Goal: Information Seeking & Learning: Learn about a topic

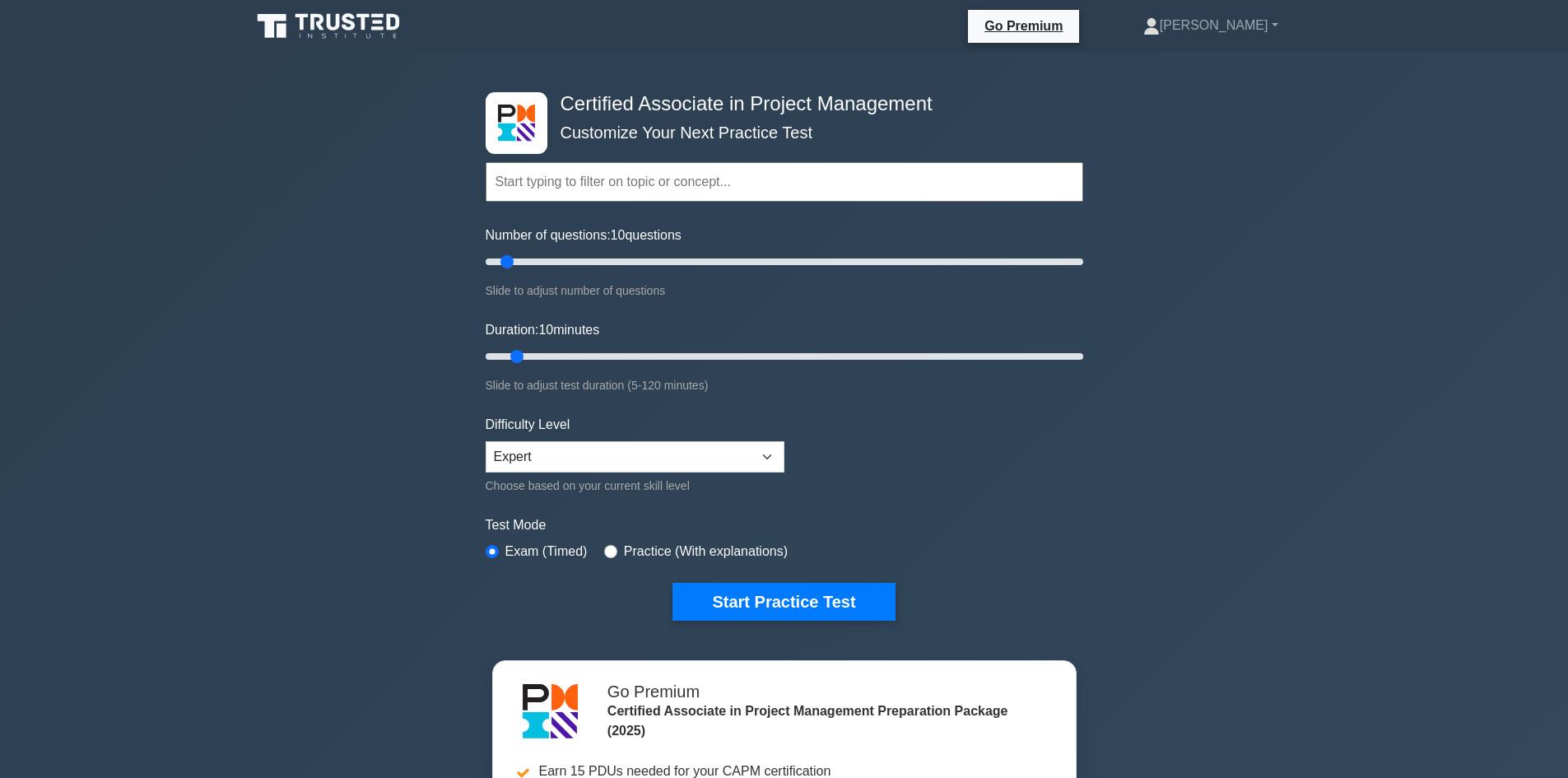
click at [371, 22] on icon at bounding box center [329, 27] width 158 height 32
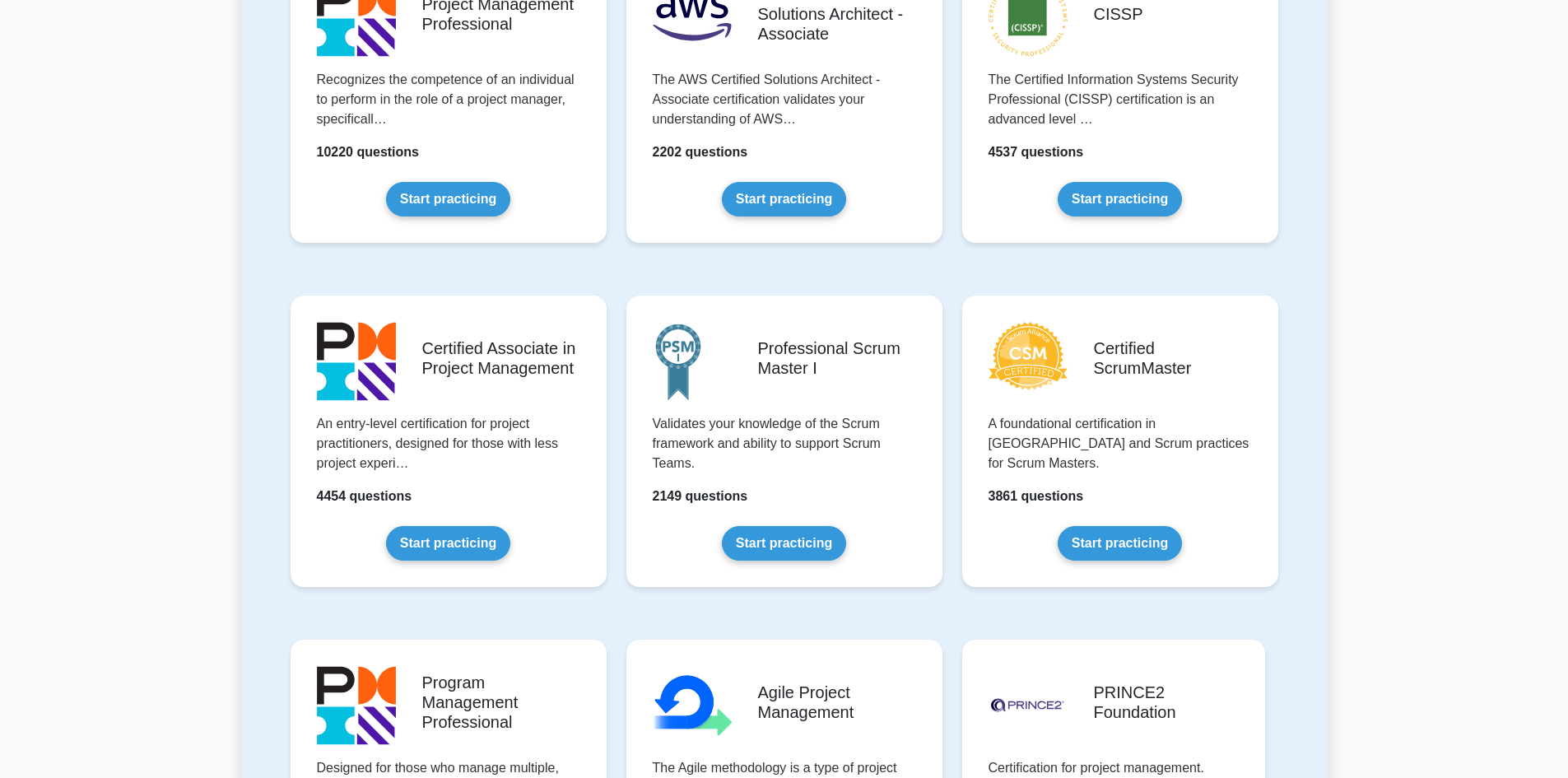
scroll to position [165, 0]
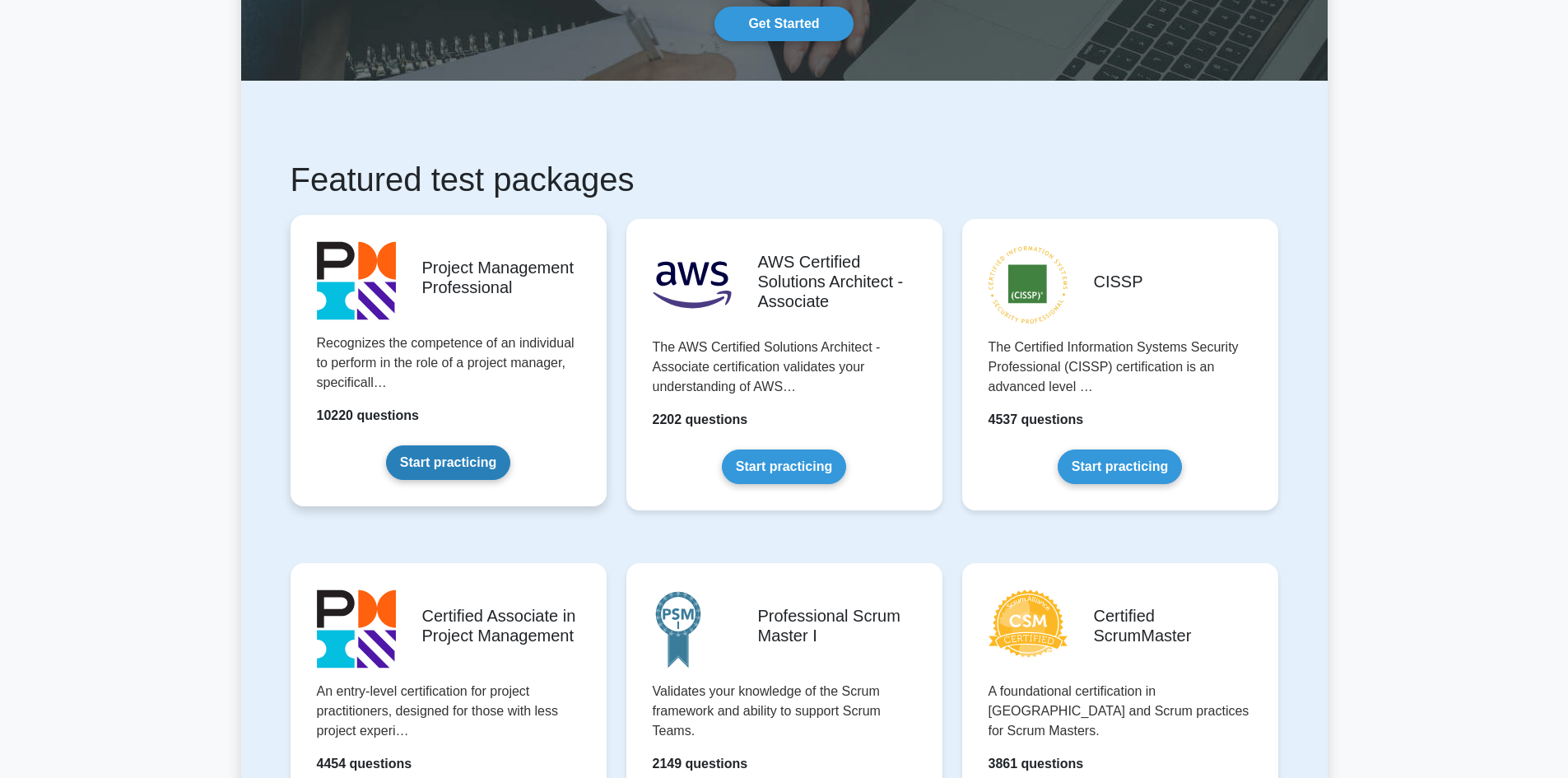
click at [510, 445] on link "Start practicing" at bounding box center [447, 462] width 124 height 35
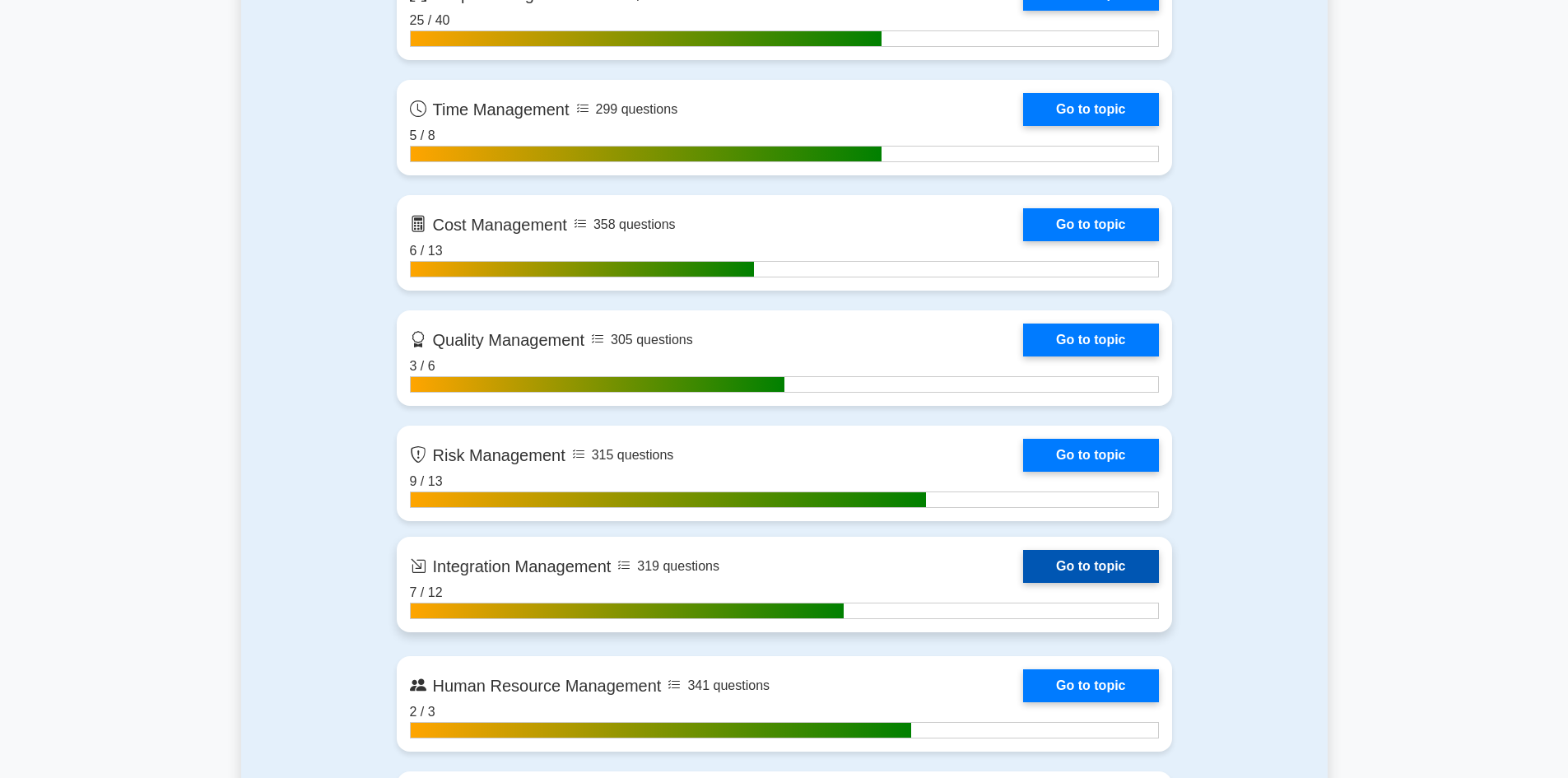
scroll to position [1069, 0]
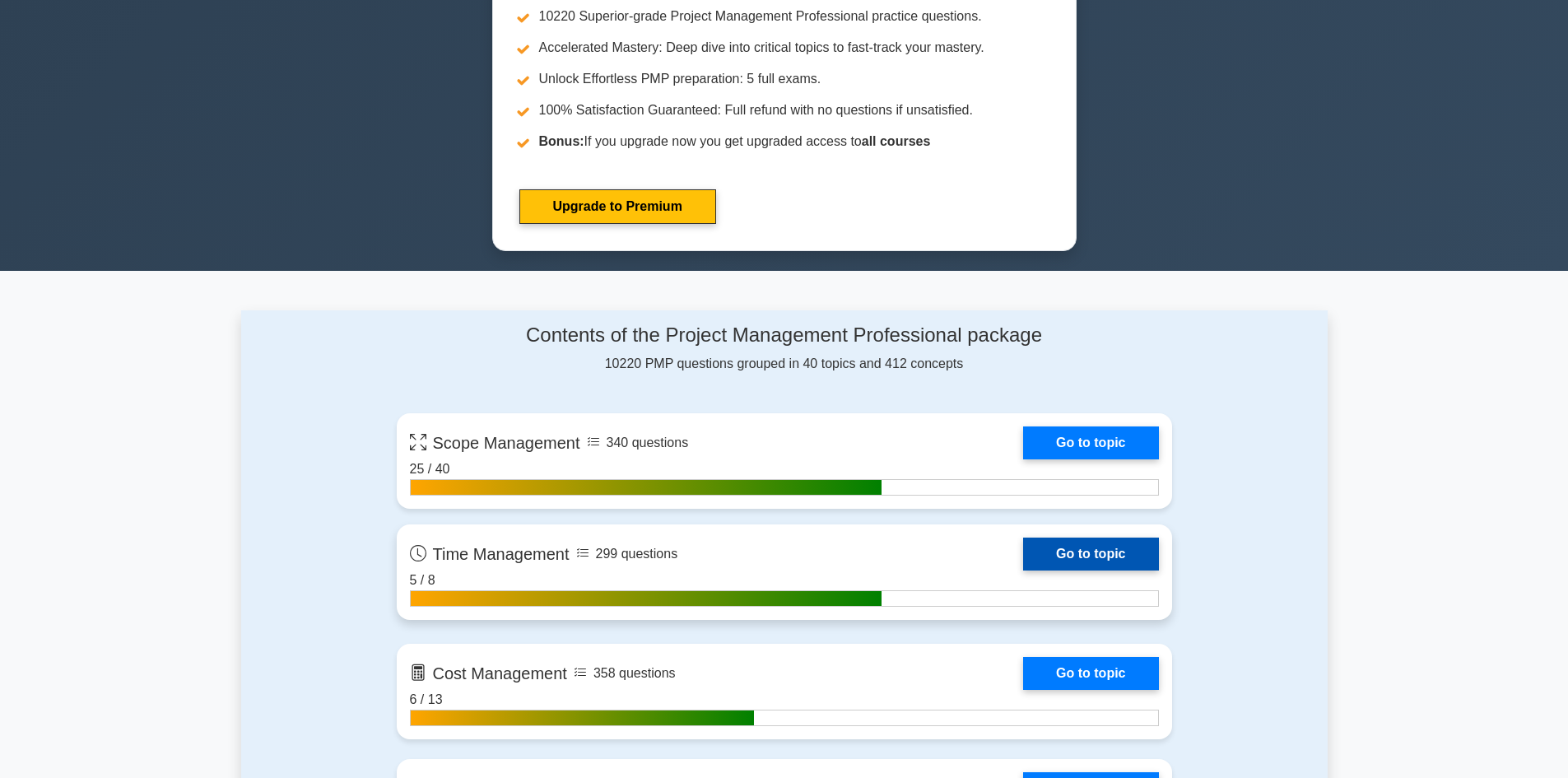
scroll to position [905, 0]
